Goal: Task Accomplishment & Management: Complete application form

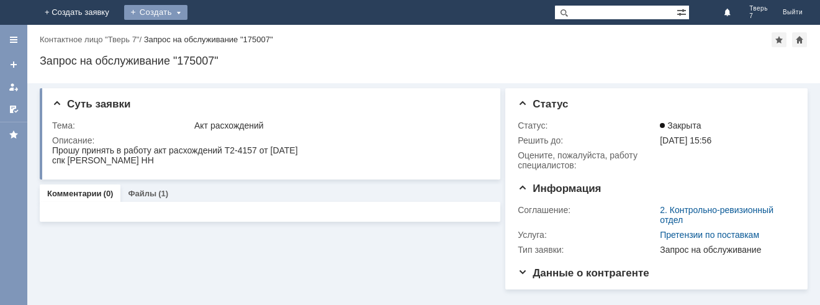
click at [187, 12] on div "Создать" at bounding box center [155, 12] width 63 height 15
click at [221, 37] on link "Заявка" at bounding box center [174, 37] width 94 height 15
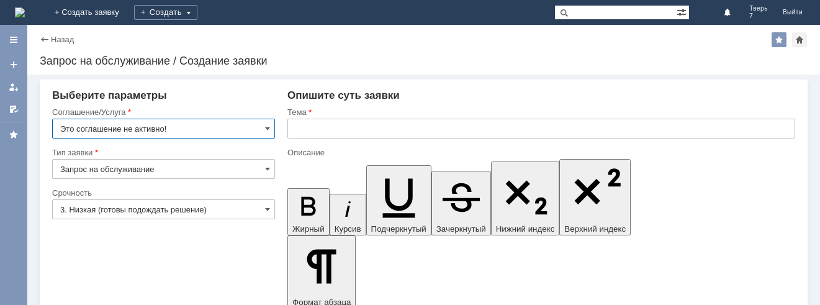
click at [328, 125] on input "text" at bounding box center [541, 129] width 508 height 20
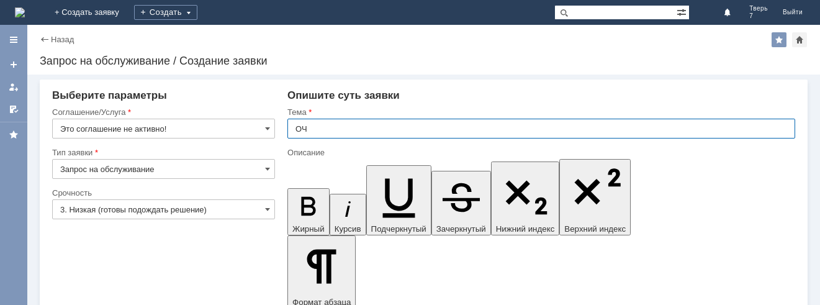
type input "ОЧ"
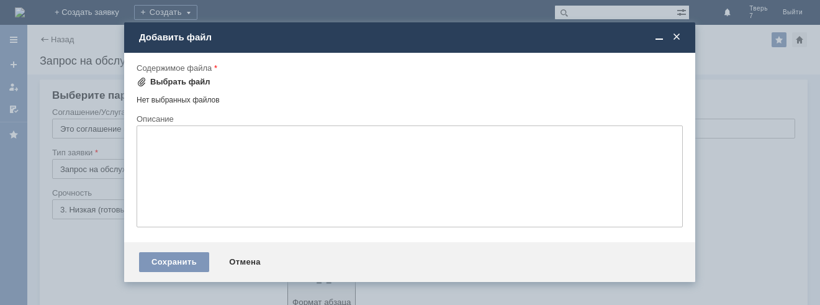
click at [176, 80] on div "Выбрать файл" at bounding box center [180, 82] width 60 height 10
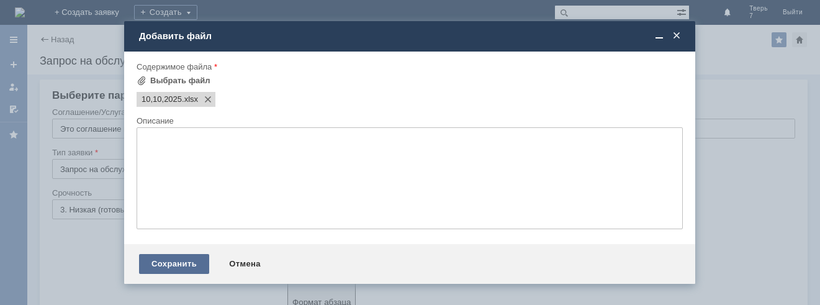
click at [182, 260] on div "Сохранить" at bounding box center [174, 264] width 70 height 20
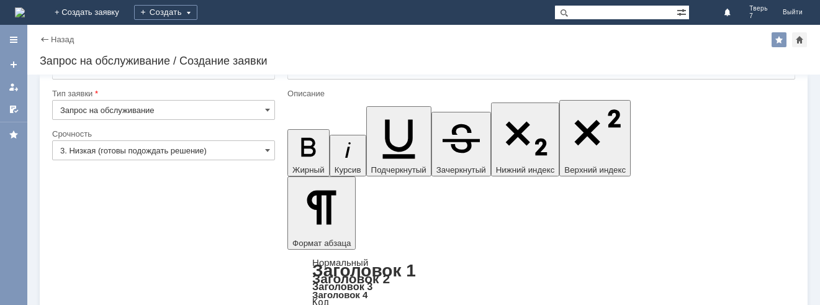
scroll to position [56, 0]
